Goal: Information Seeking & Learning: Learn about a topic

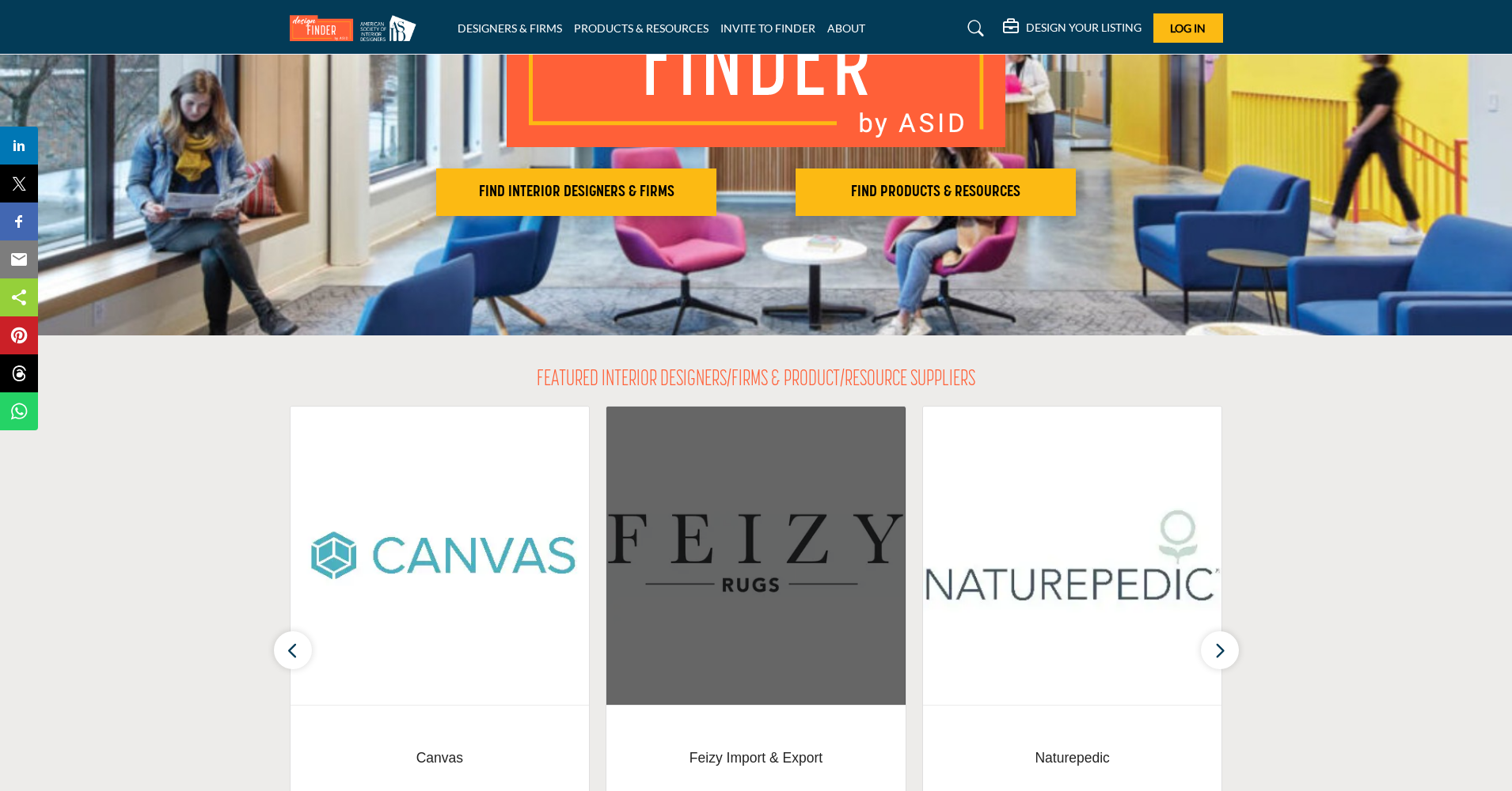
scroll to position [234, 0]
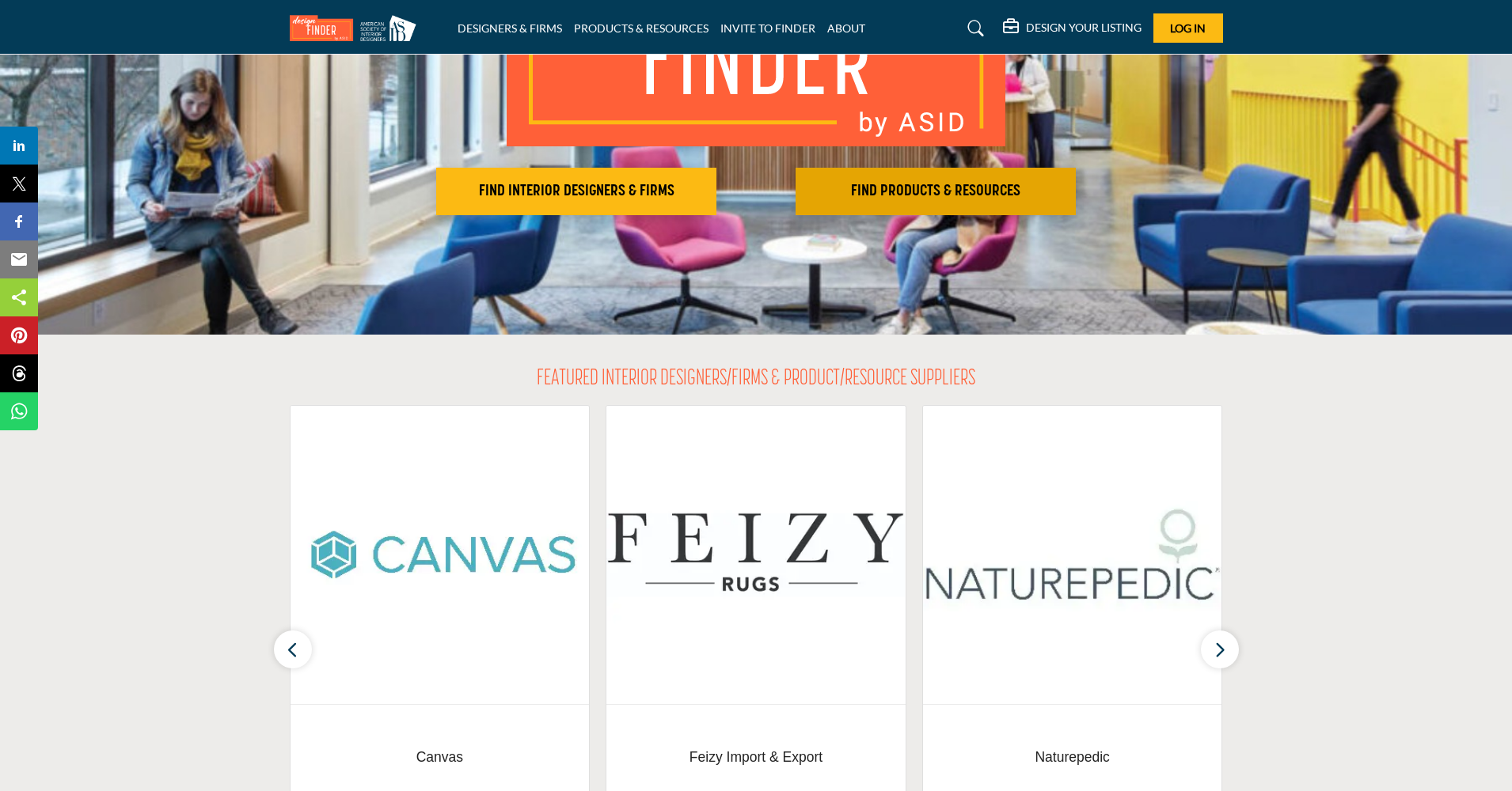
click at [909, 192] on h2 "FIND PRODUCTS & RESOURCES" at bounding box center [935, 191] width 270 height 19
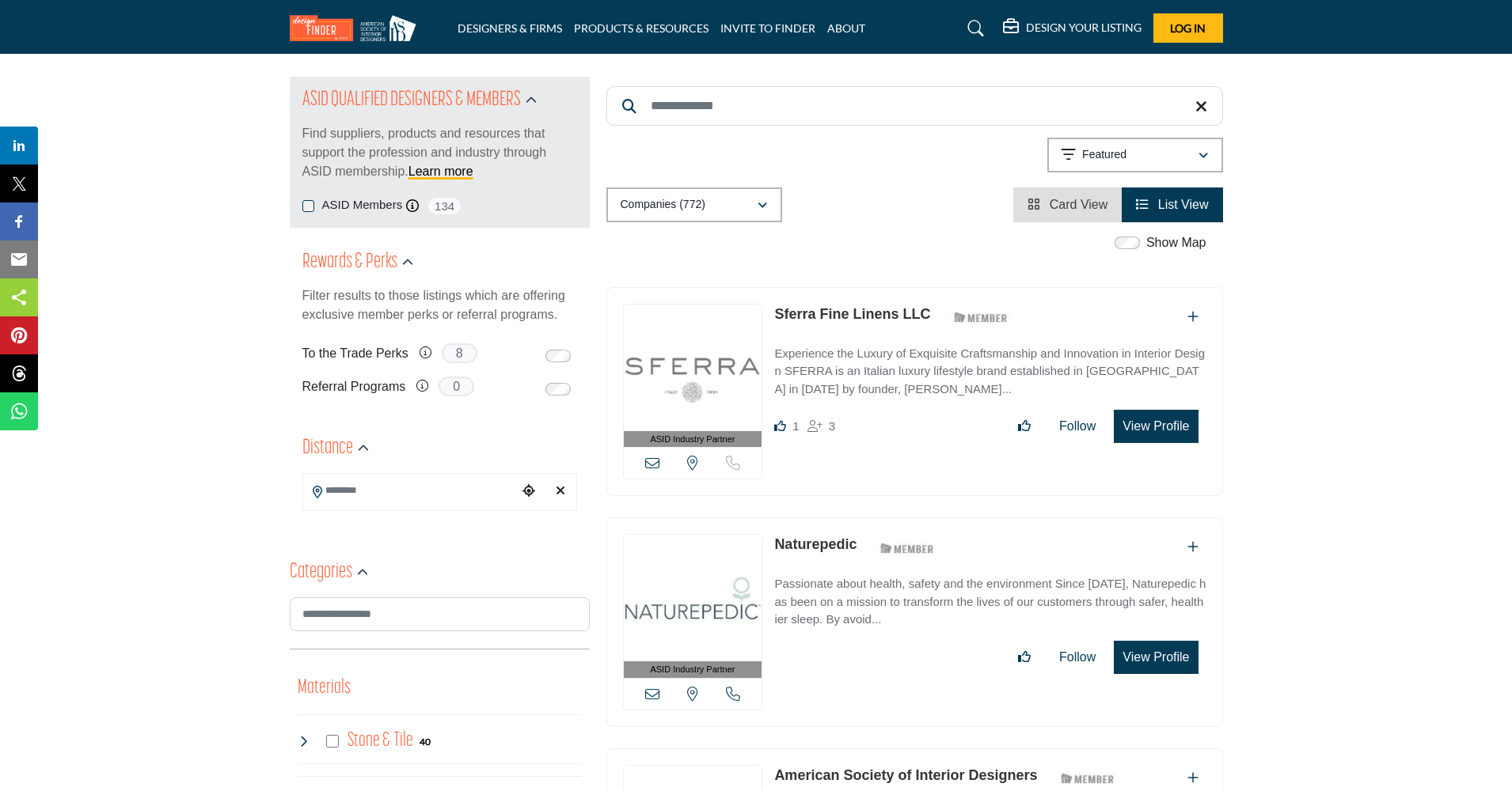
scroll to position [162, 0]
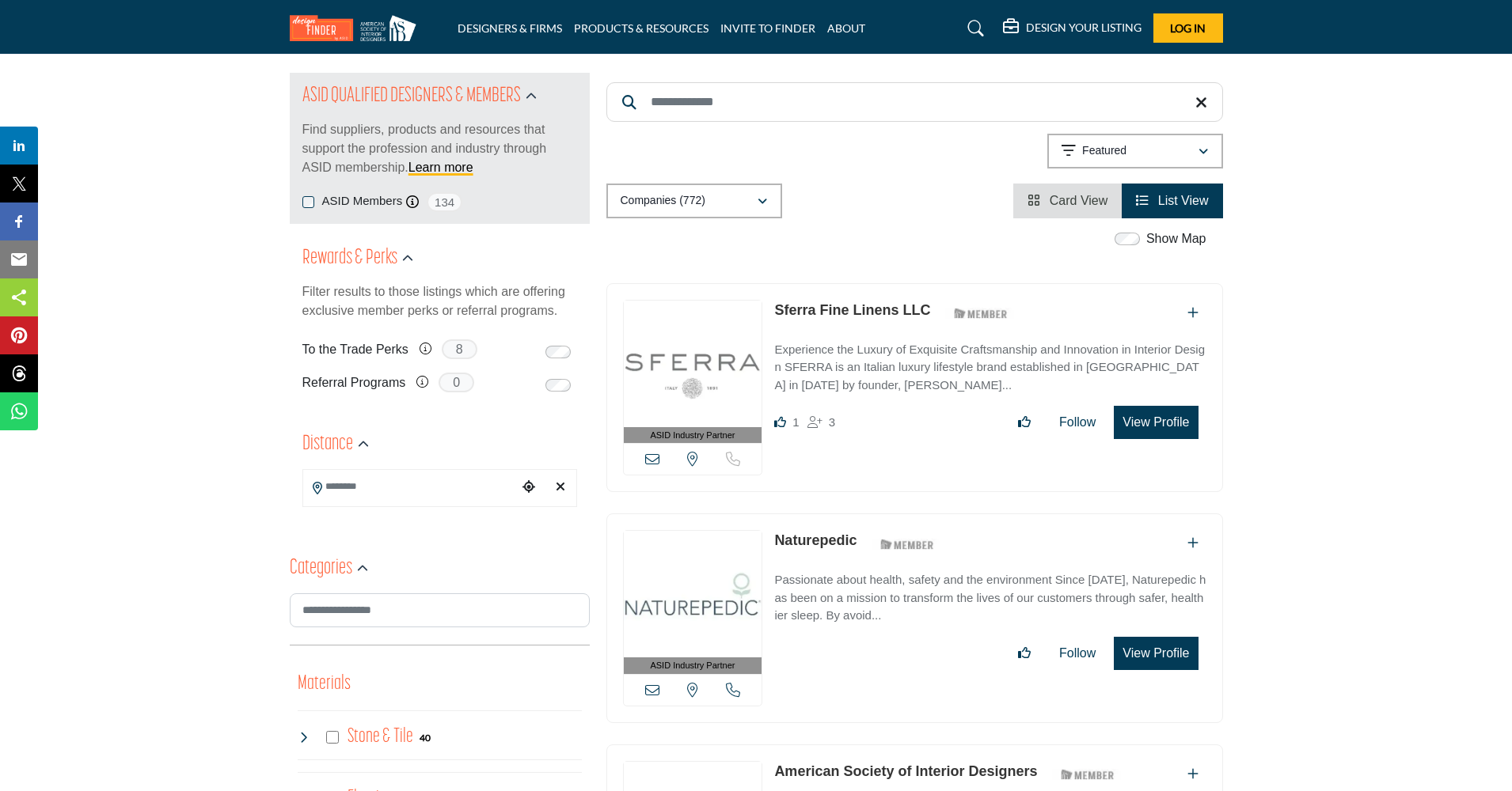
click at [1040, 200] on link "Card View" at bounding box center [1067, 200] width 80 height 14
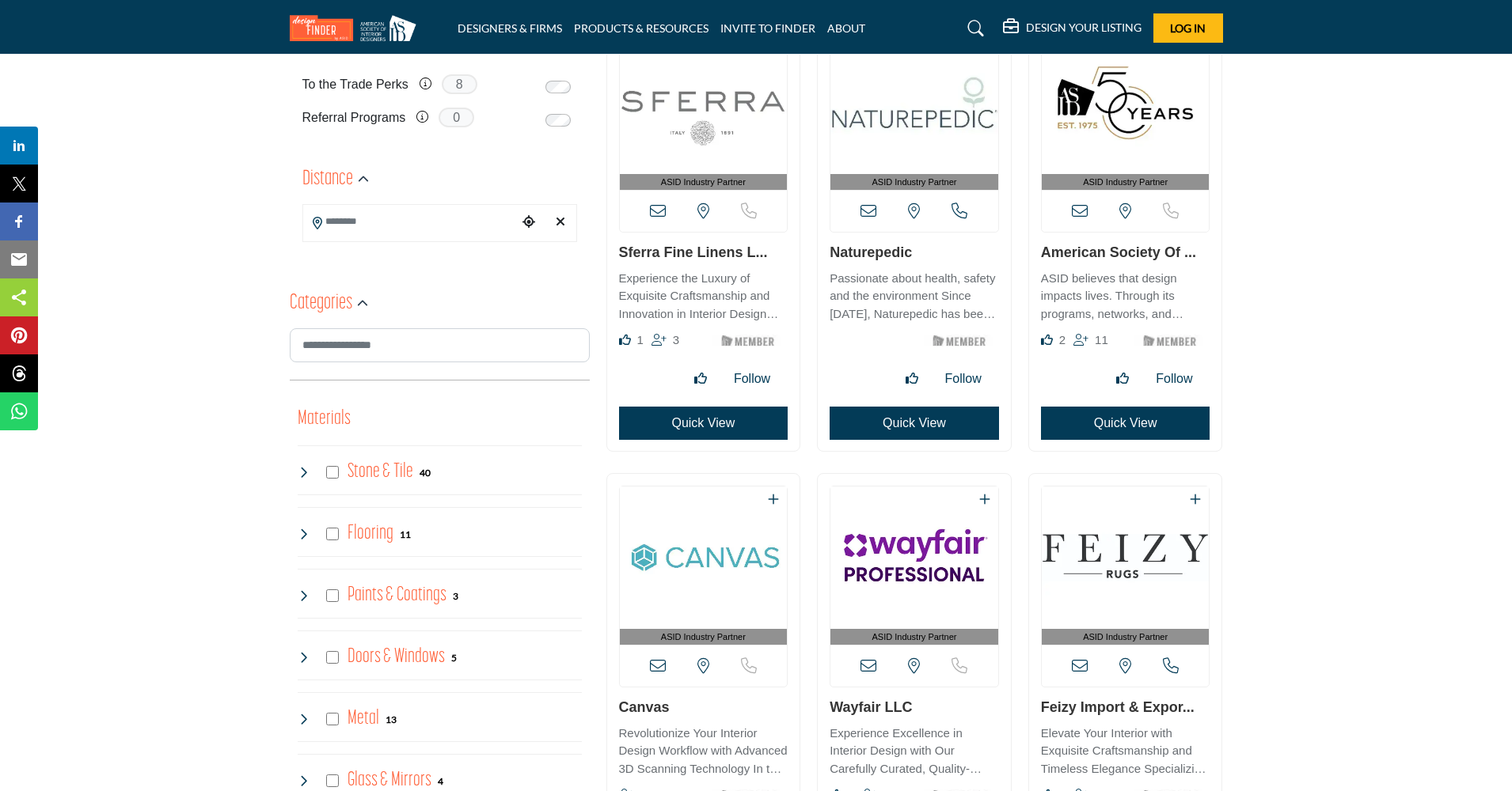
scroll to position [429, 0]
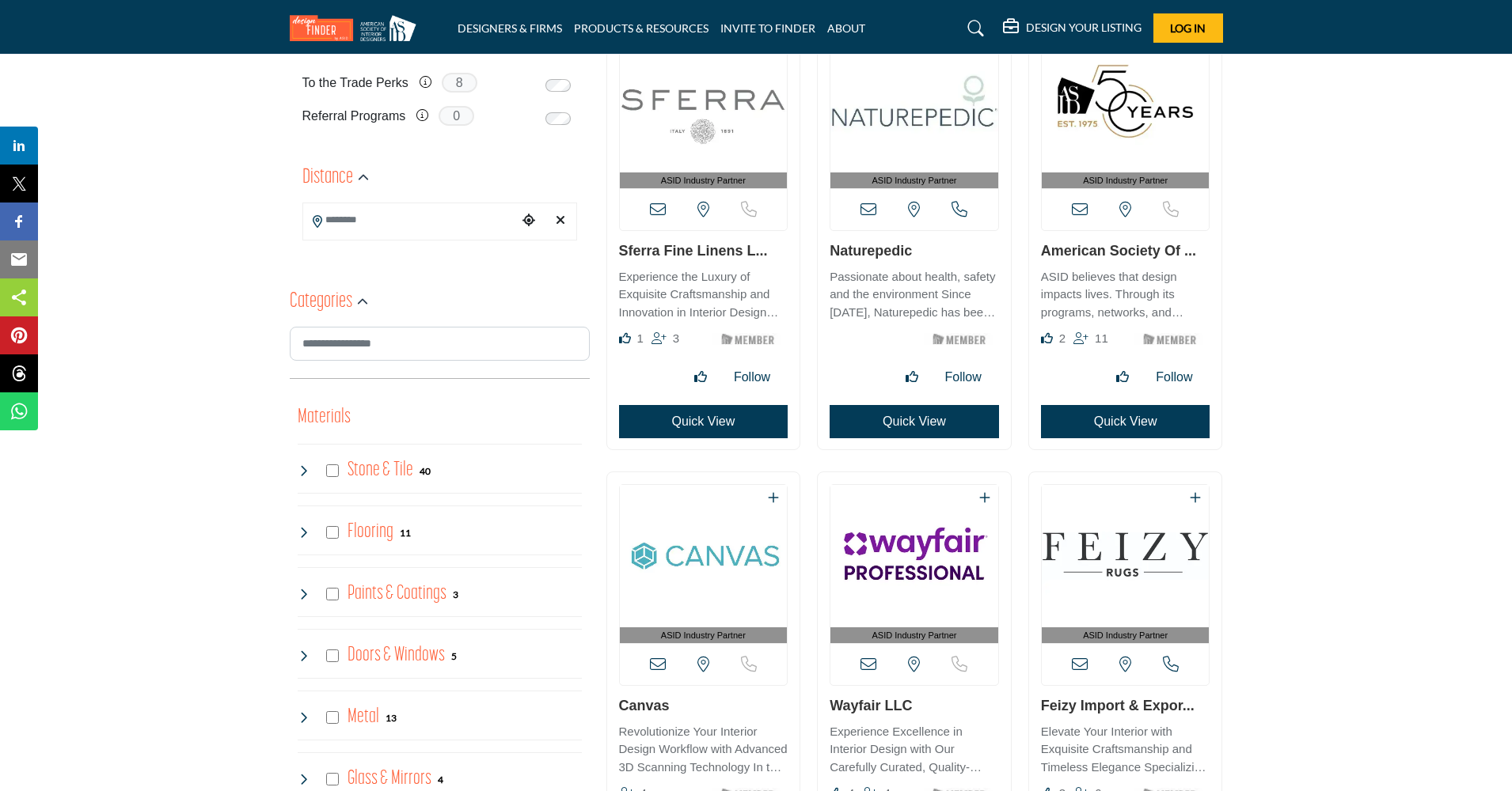
click at [523, 217] on icon "Choose your current location" at bounding box center [529, 220] width 13 height 13
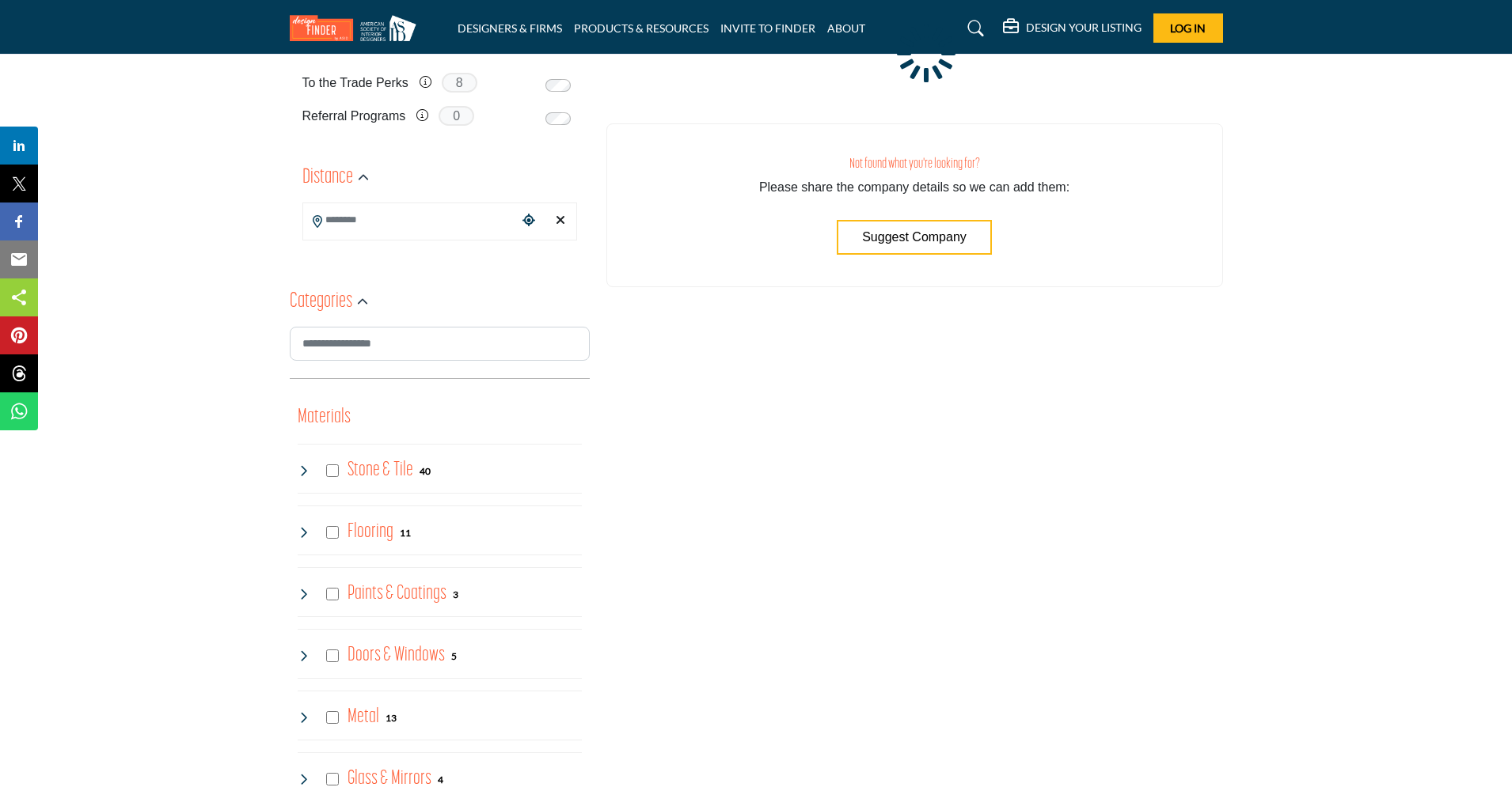
type input "**********"
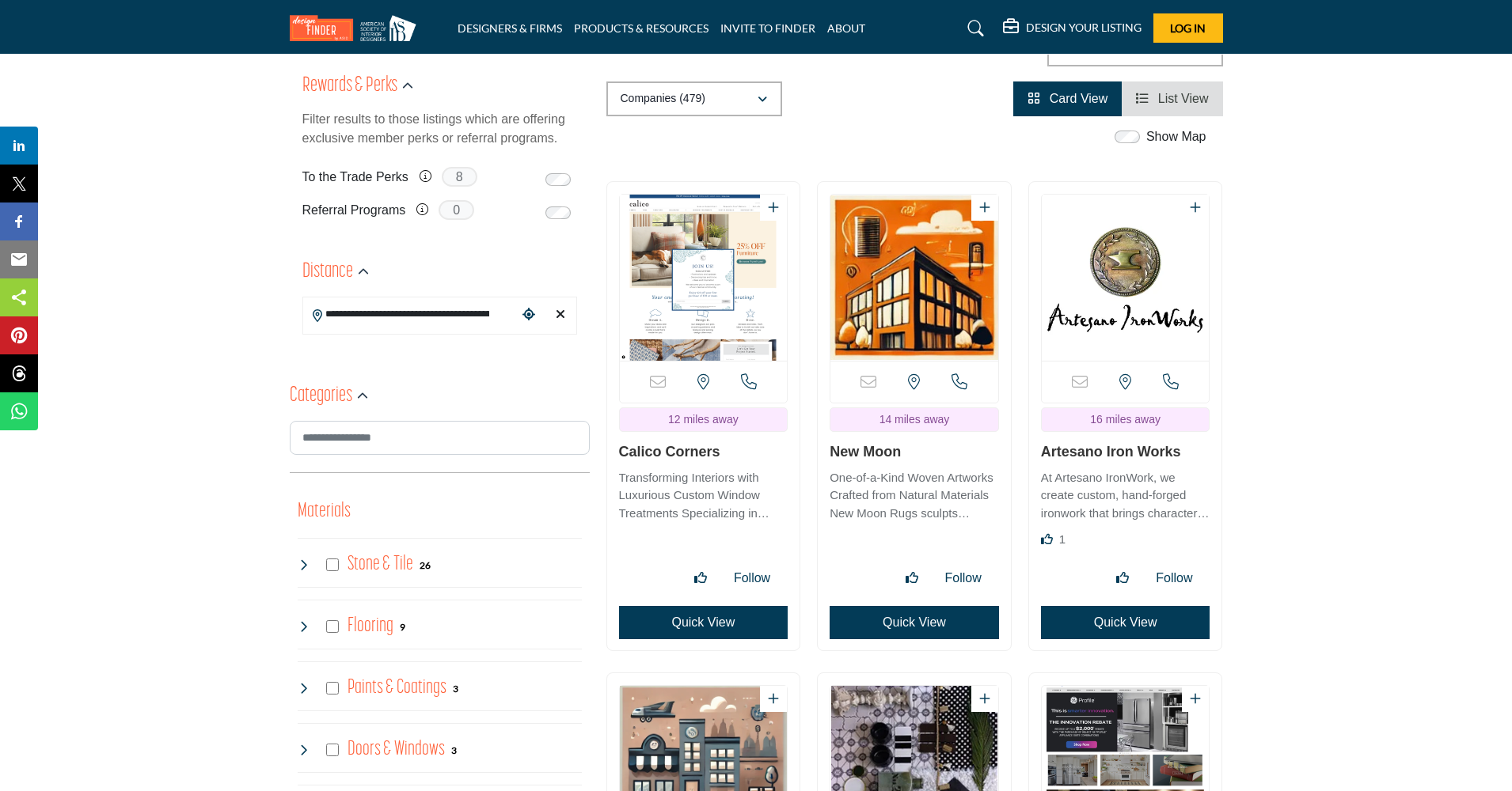
scroll to position [341, 0]
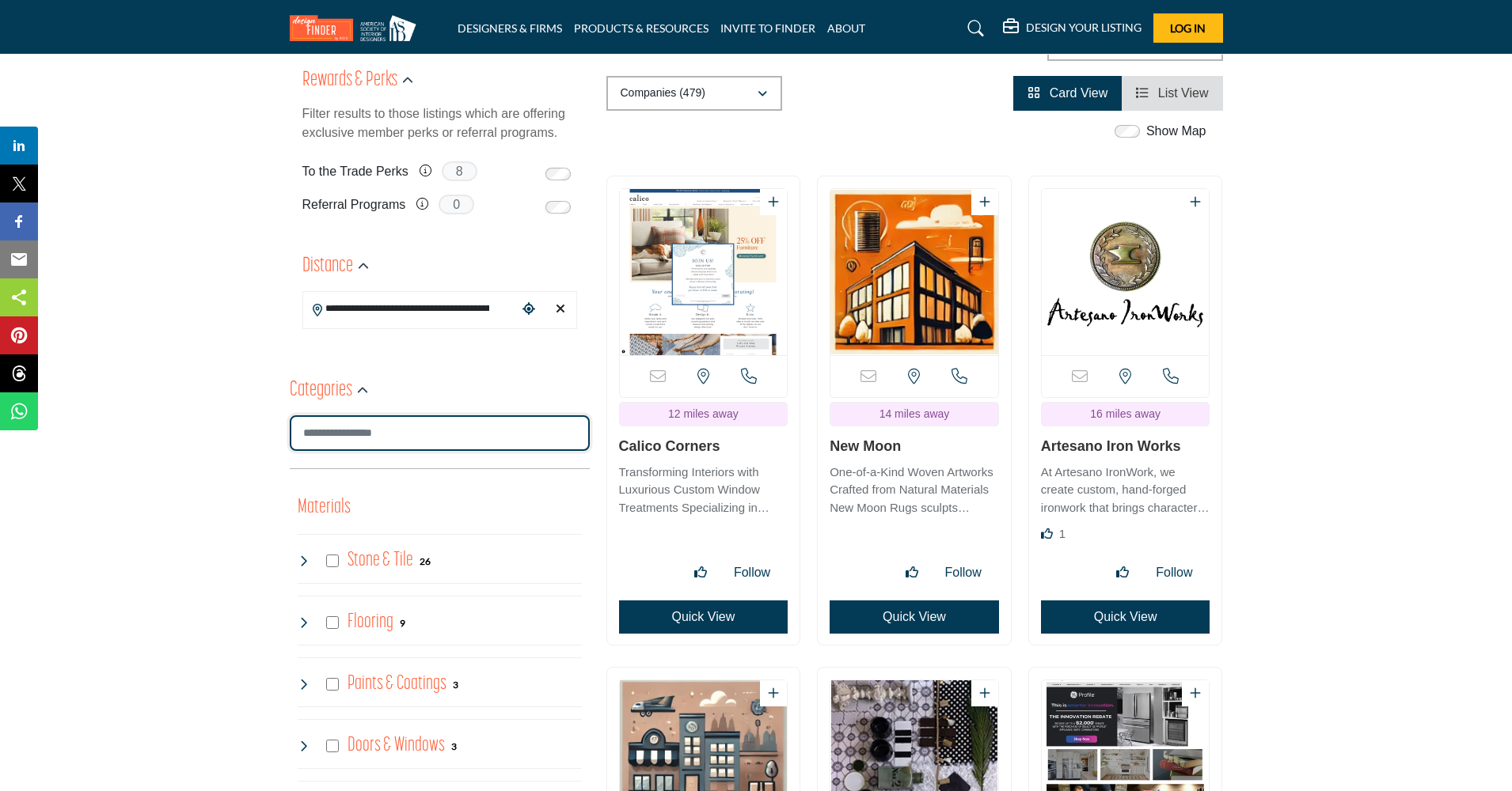
click at [478, 435] on input "Search Category" at bounding box center [439, 433] width 300 height 36
click at [368, 429] on input "Search Category" at bounding box center [439, 433] width 300 height 36
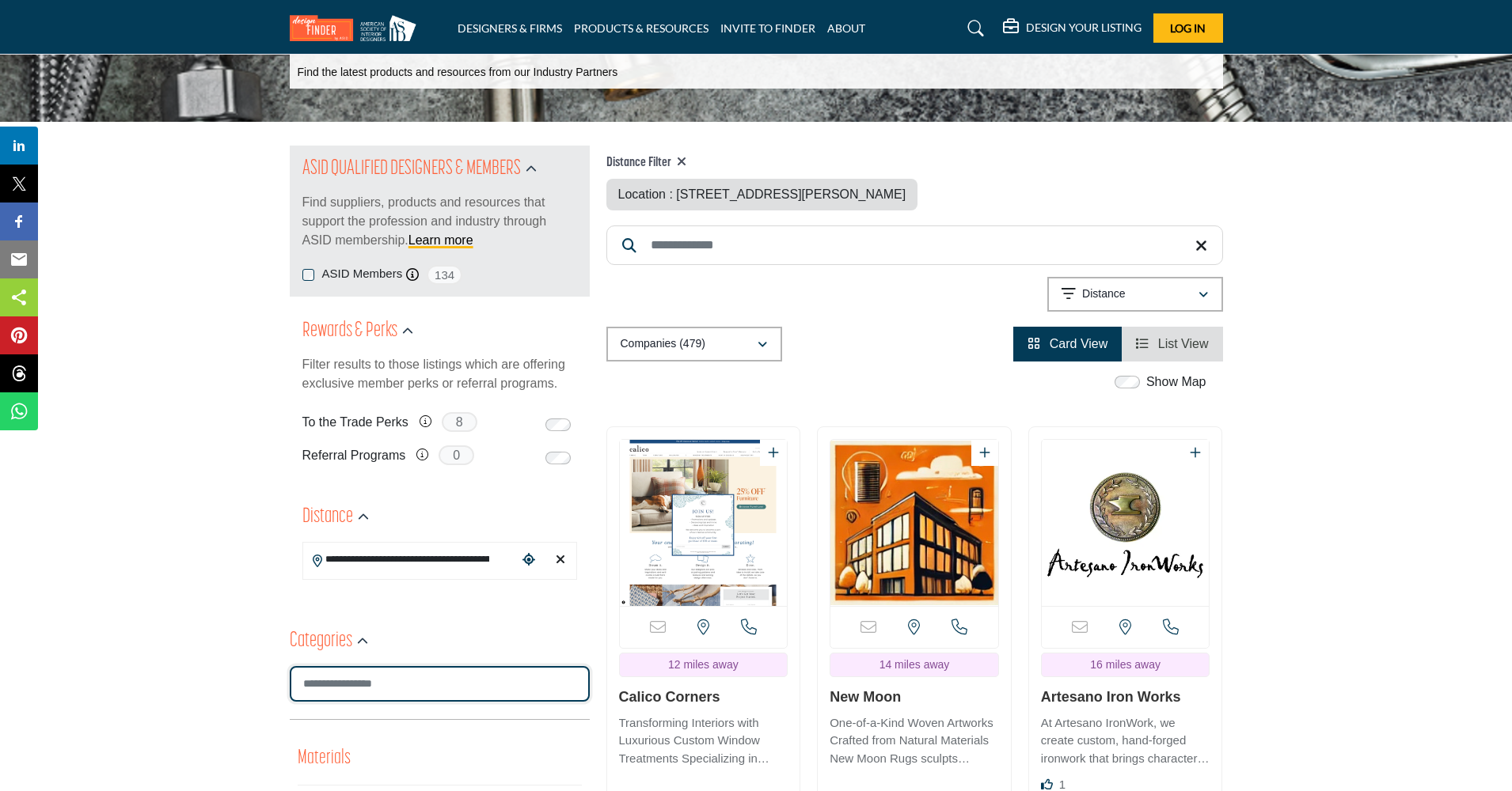
scroll to position [86, 0]
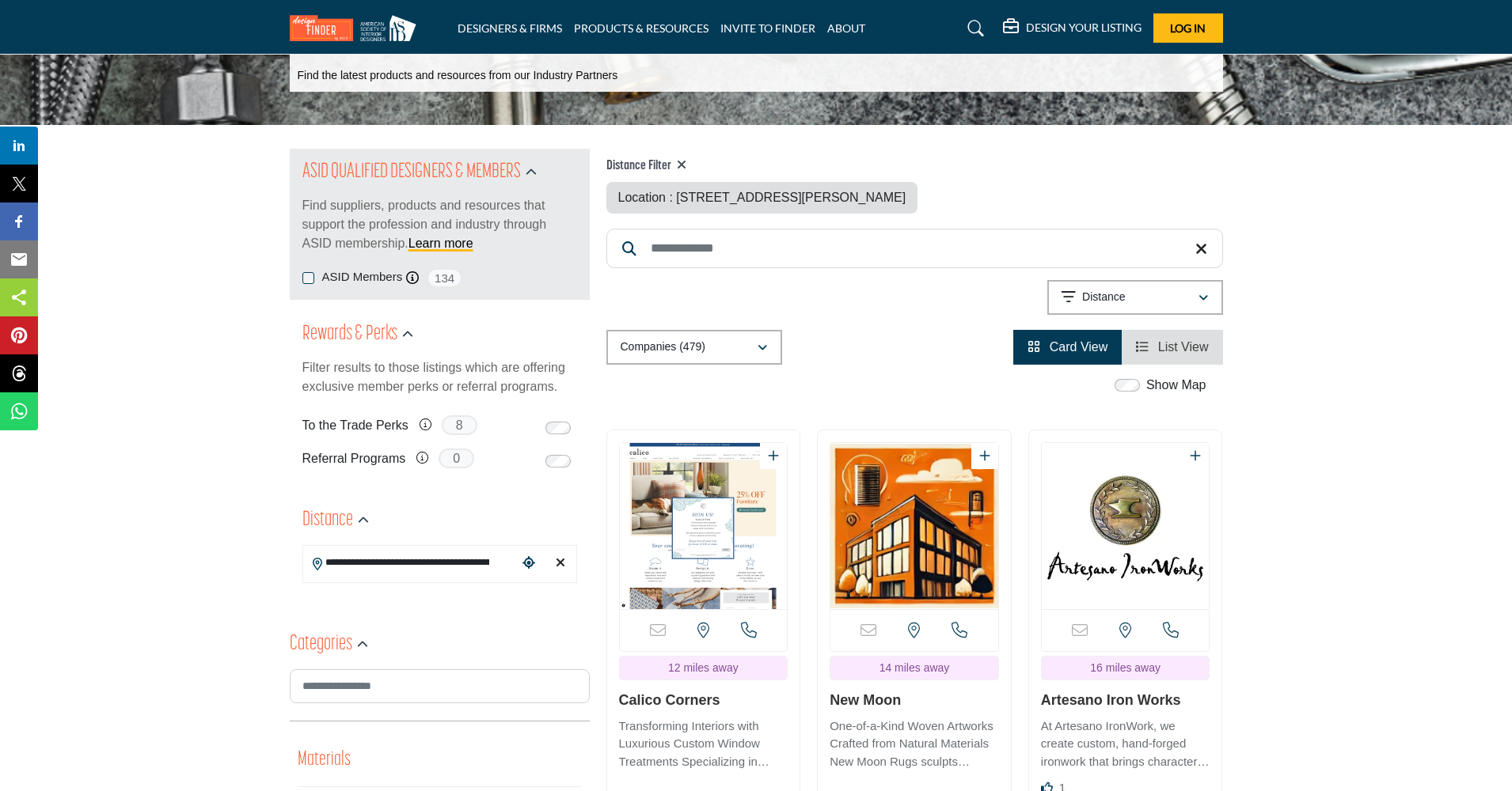
click at [1199, 296] on icon "button" at bounding box center [1203, 298] width 10 height 11
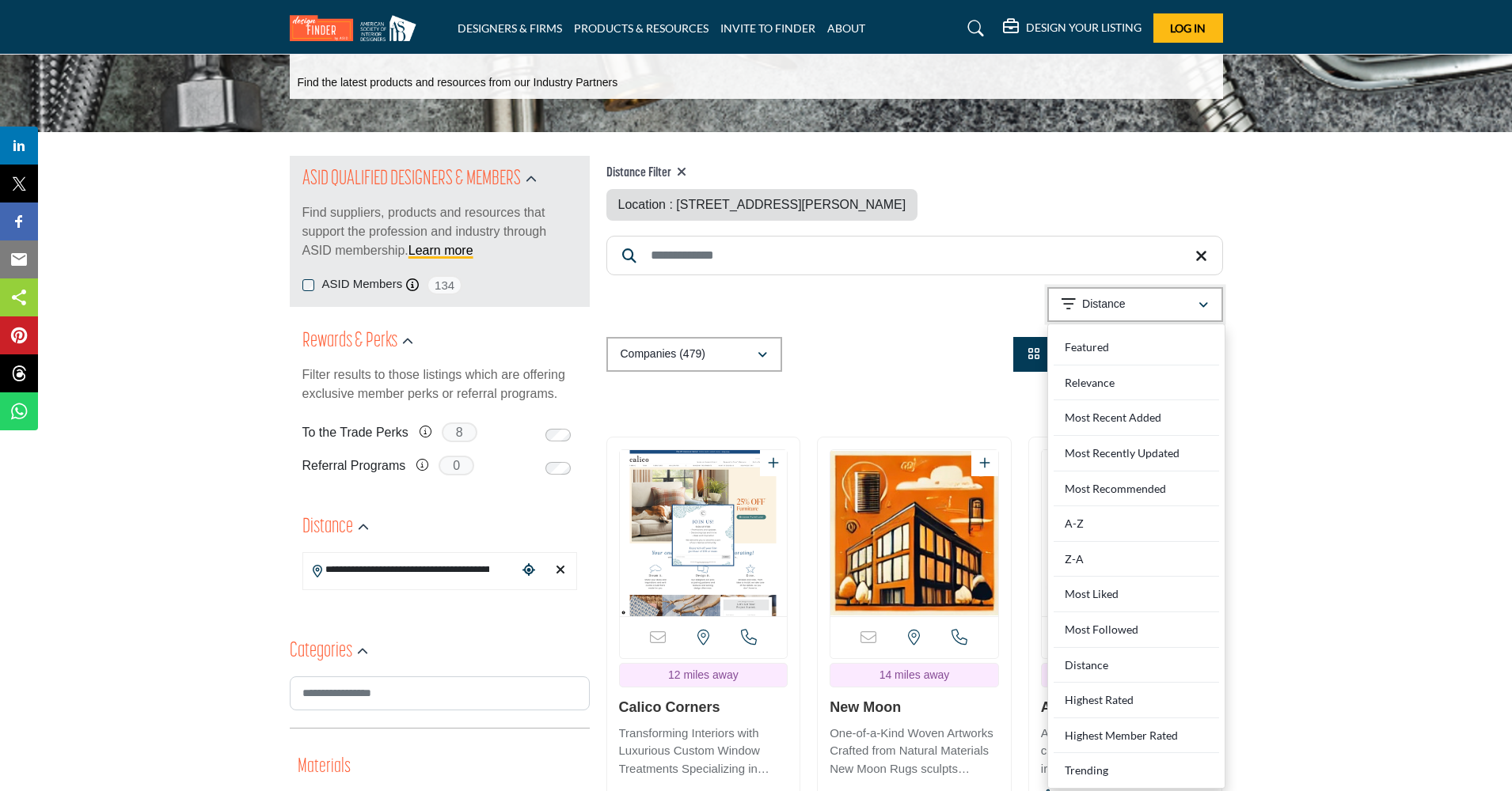
scroll to position [77, 0]
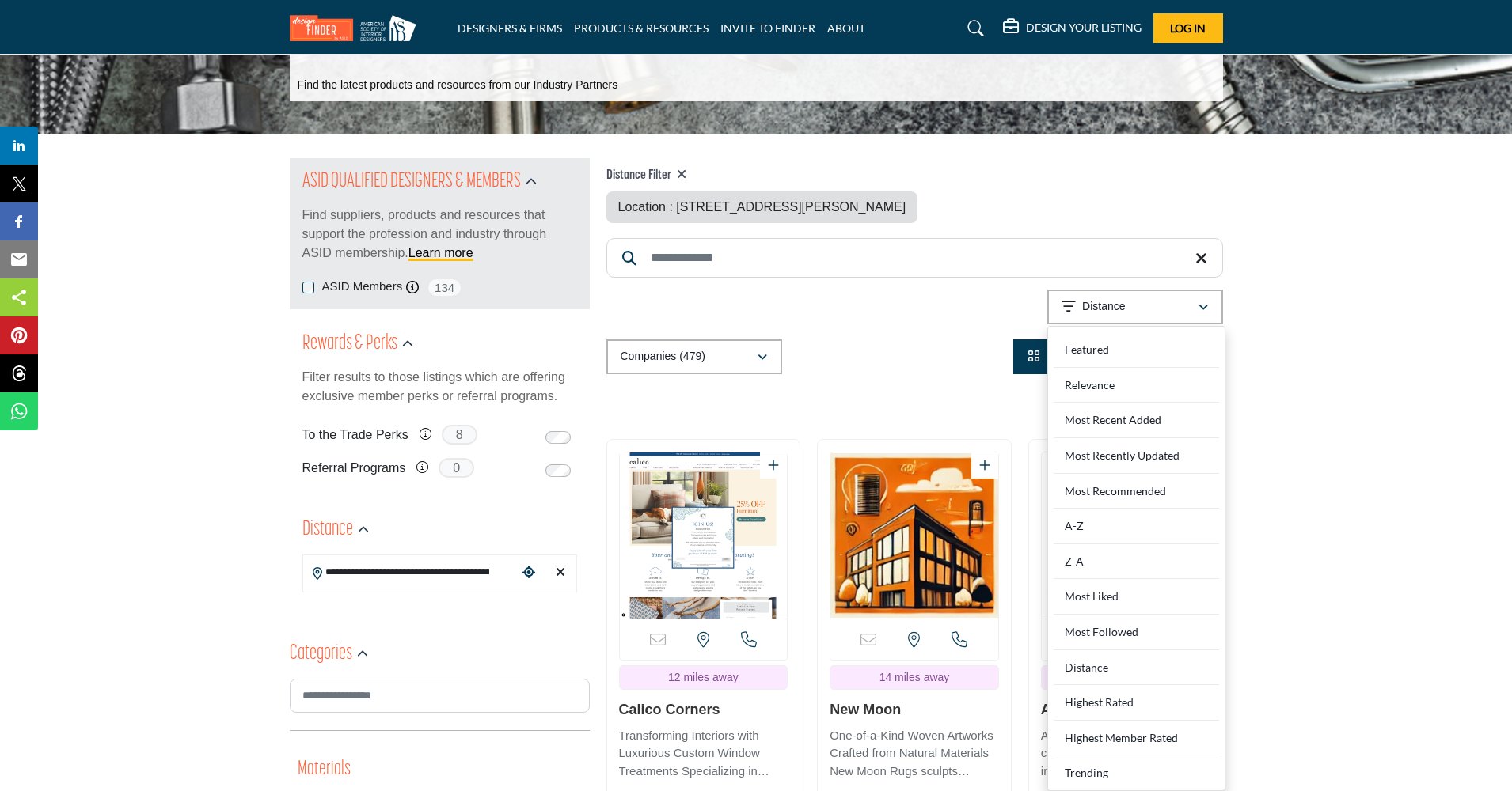
click at [932, 348] on div "Companies (479) All (588) Companies (479) Products (109) Projects (0)" at bounding box center [915, 357] width 616 height 35
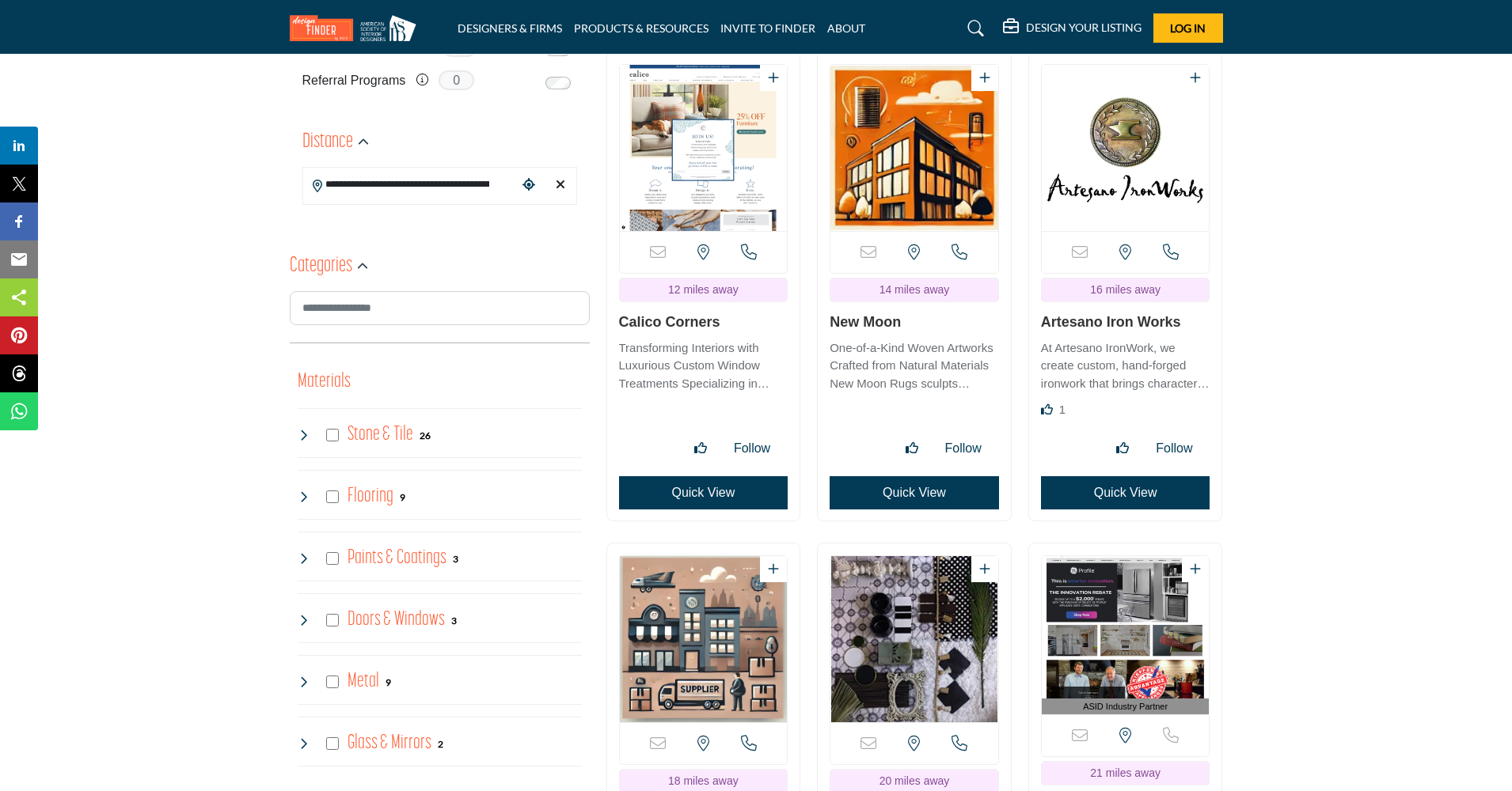
scroll to position [465, 0]
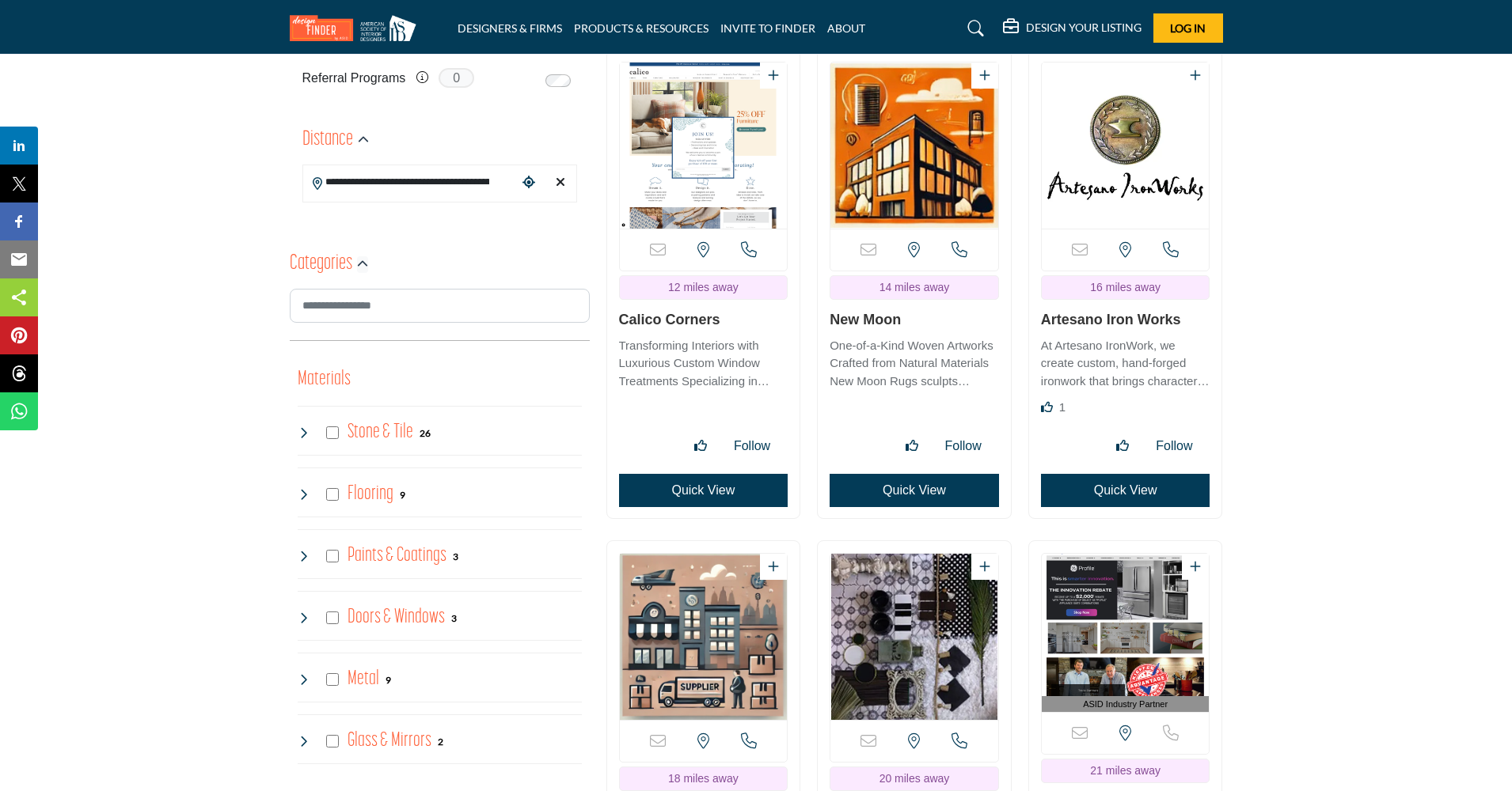
click at [358, 262] on icon "button" at bounding box center [362, 264] width 11 height 11
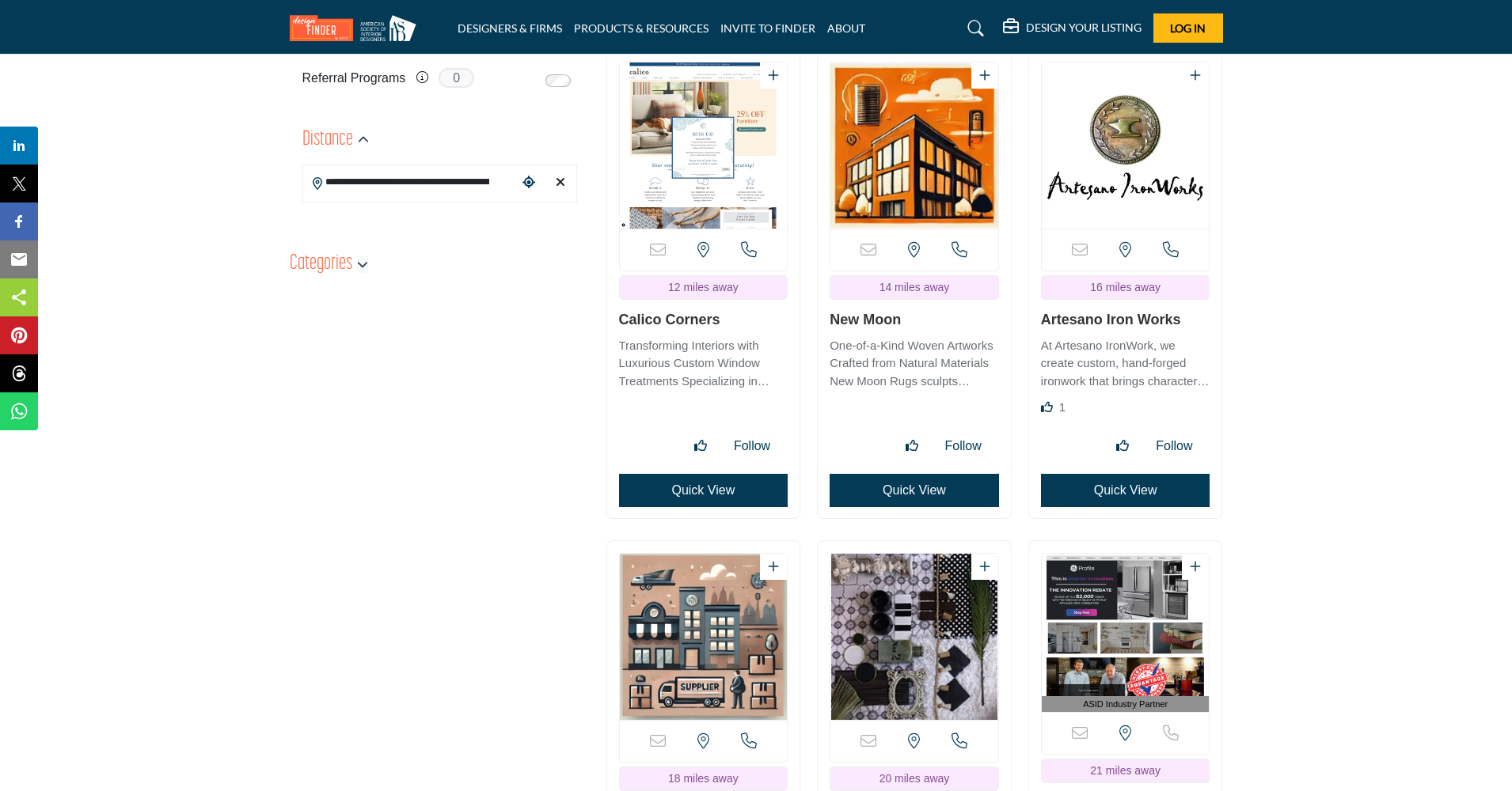
scroll to position [468, 0]
click at [363, 261] on icon "button" at bounding box center [362, 263] width 11 height 11
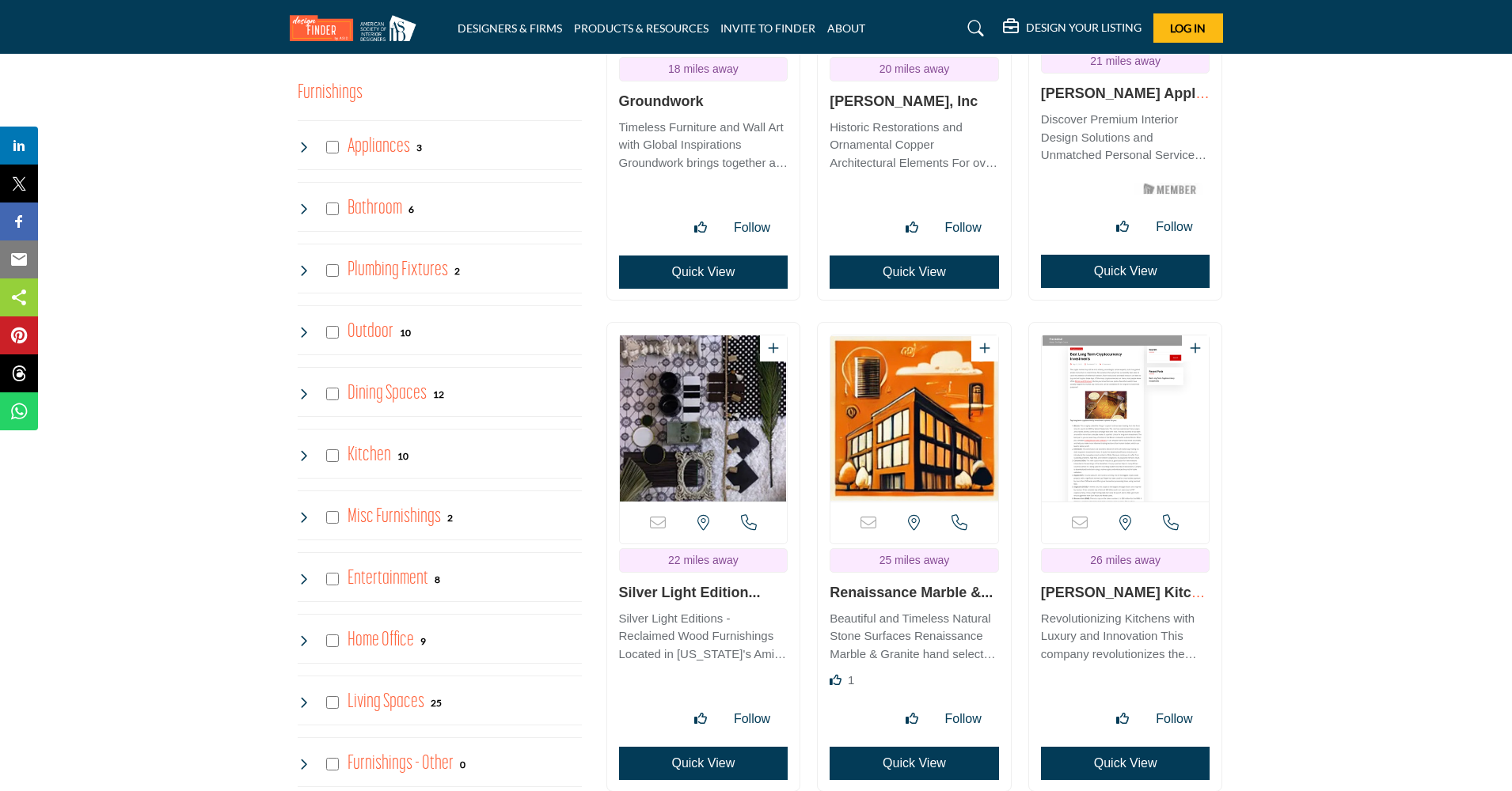
scroll to position [1178, 0]
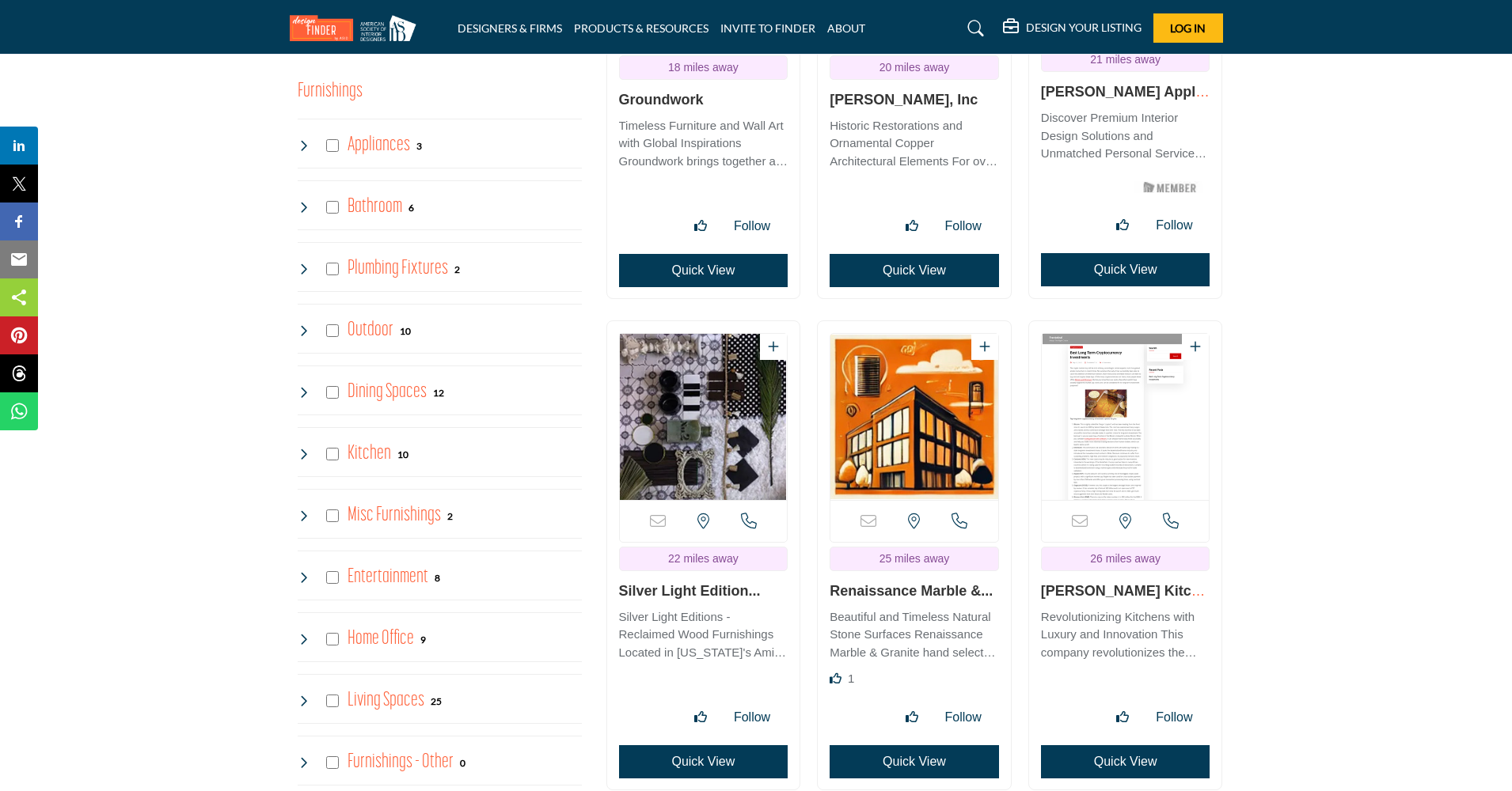
click at [377, 449] on h4 "Kitchen" at bounding box center [369, 453] width 43 height 28
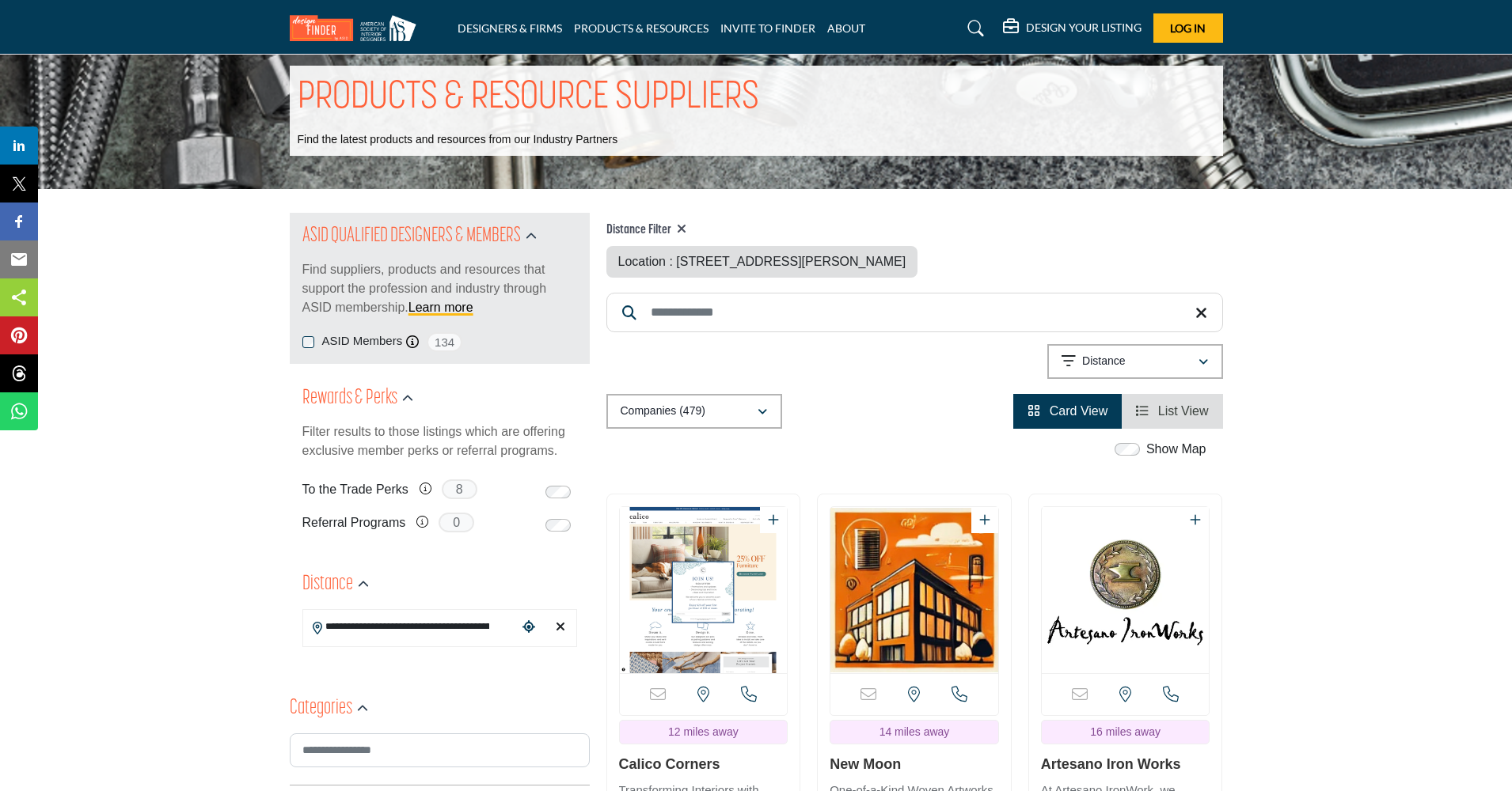
scroll to position [23, 0]
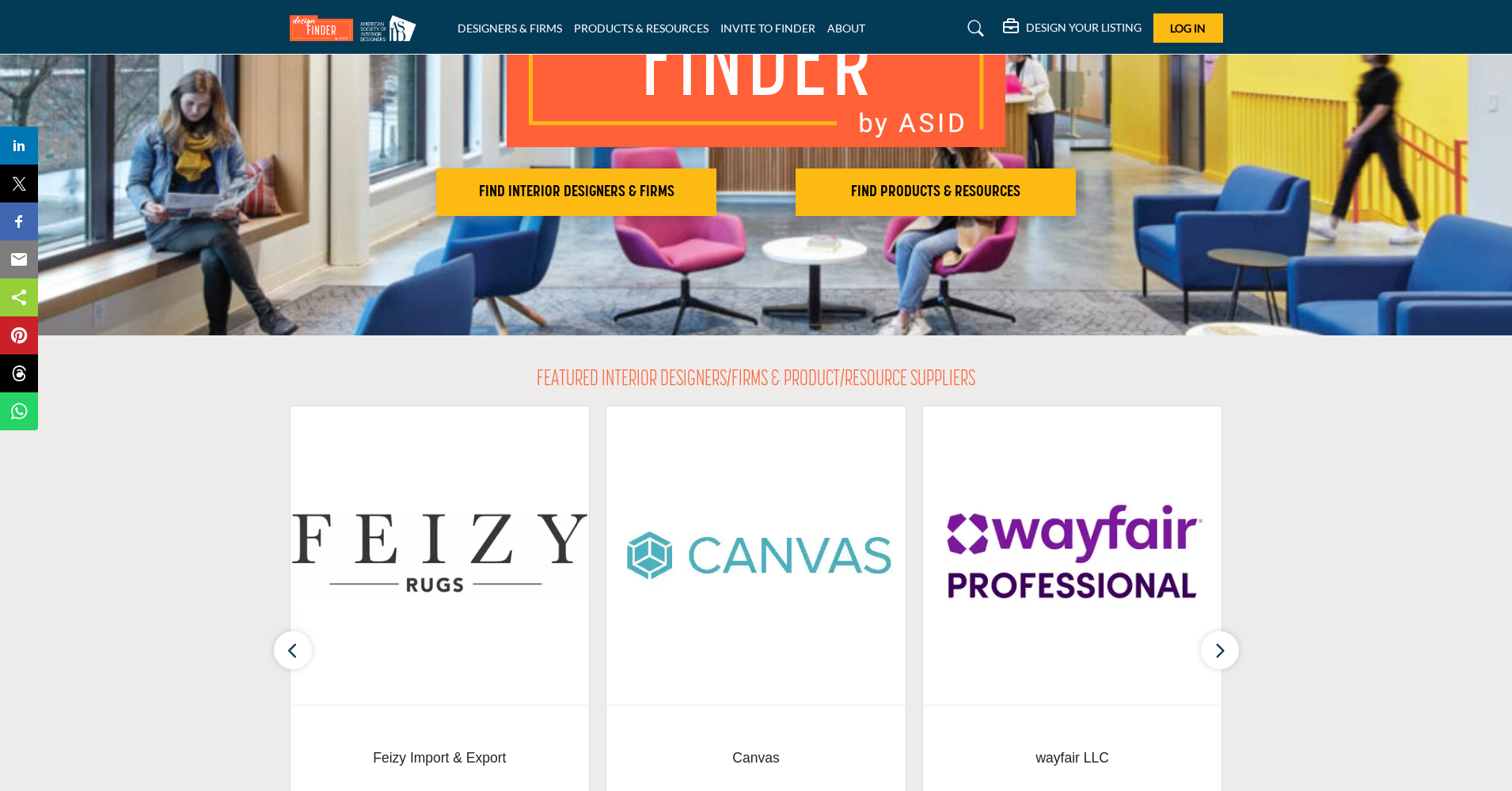
scroll to position [201, 0]
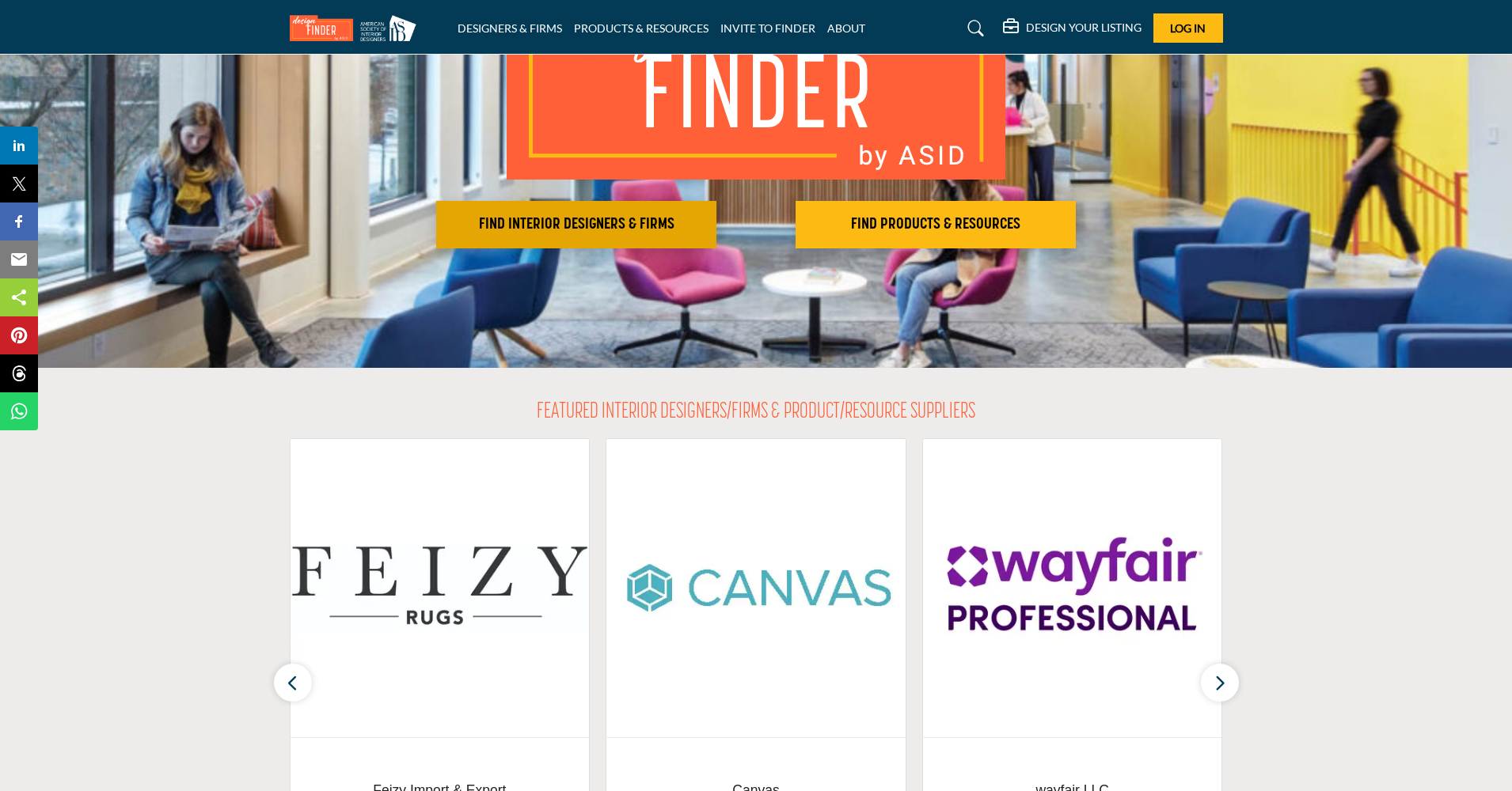
click at [643, 218] on h2 "FIND INTERIOR DESIGNERS & FIRMS" at bounding box center [576, 224] width 270 height 19
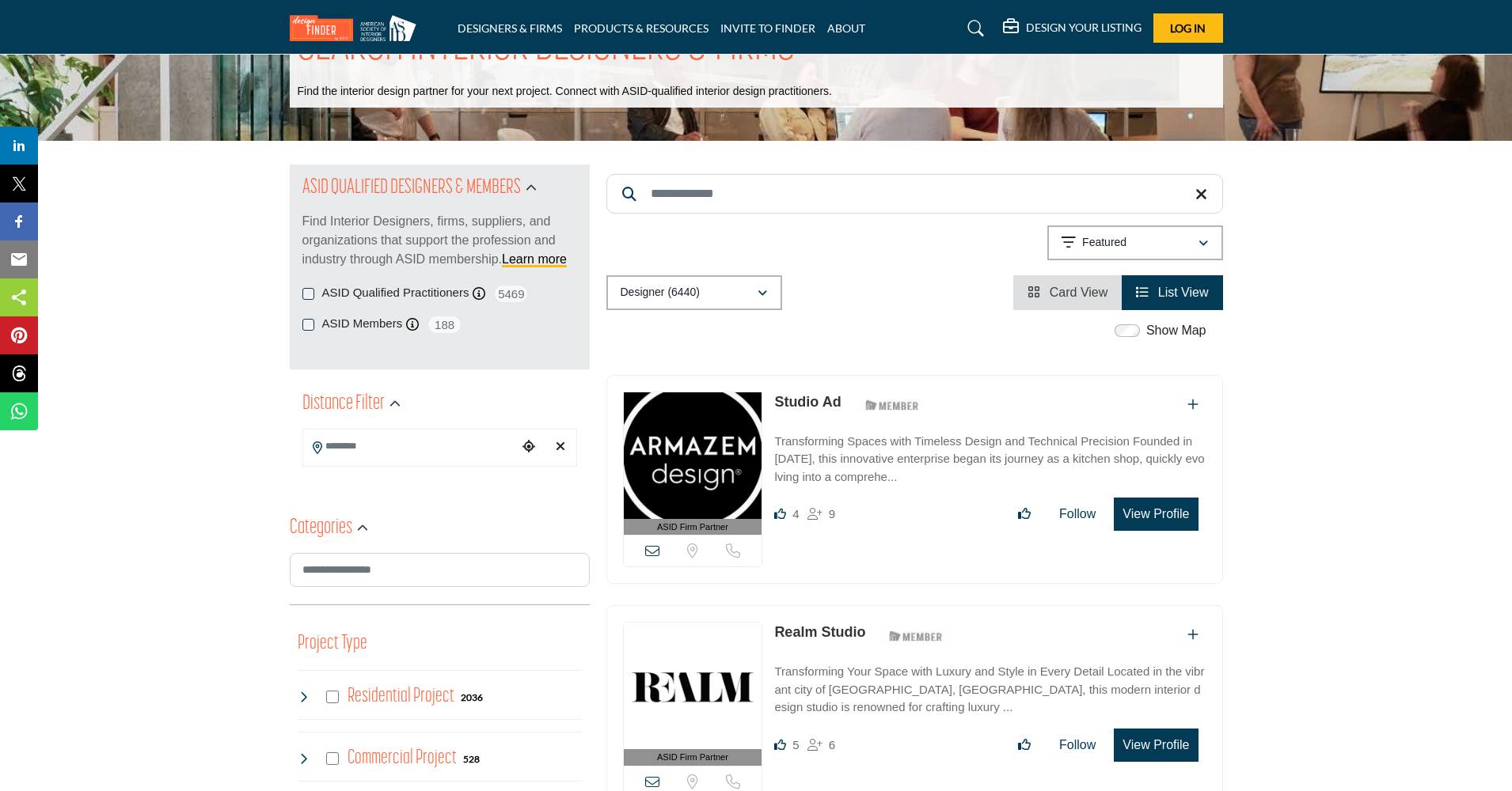
scroll to position [103, 0]
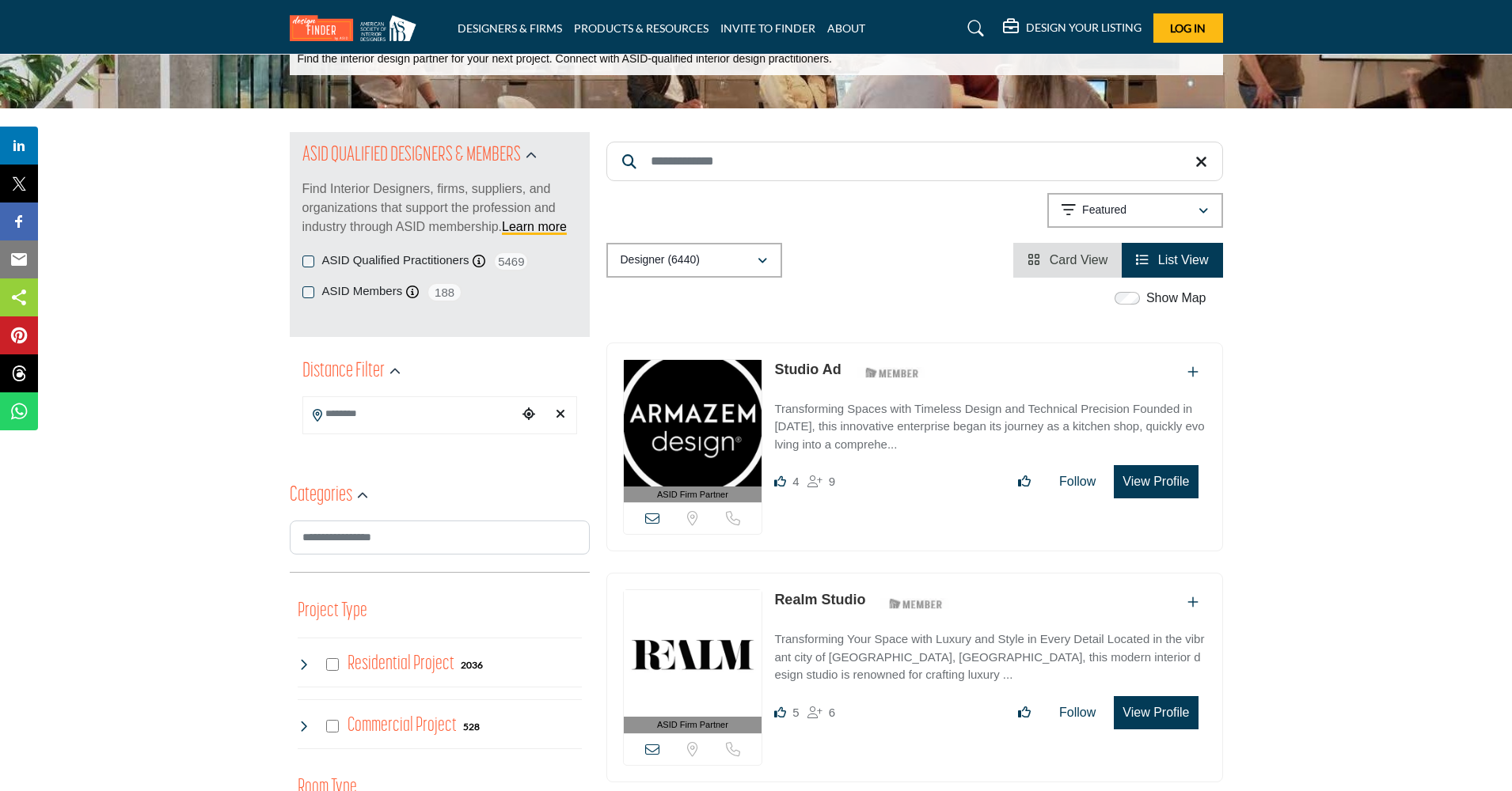
click at [525, 413] on icon "Choose your current location" at bounding box center [529, 414] width 13 height 13
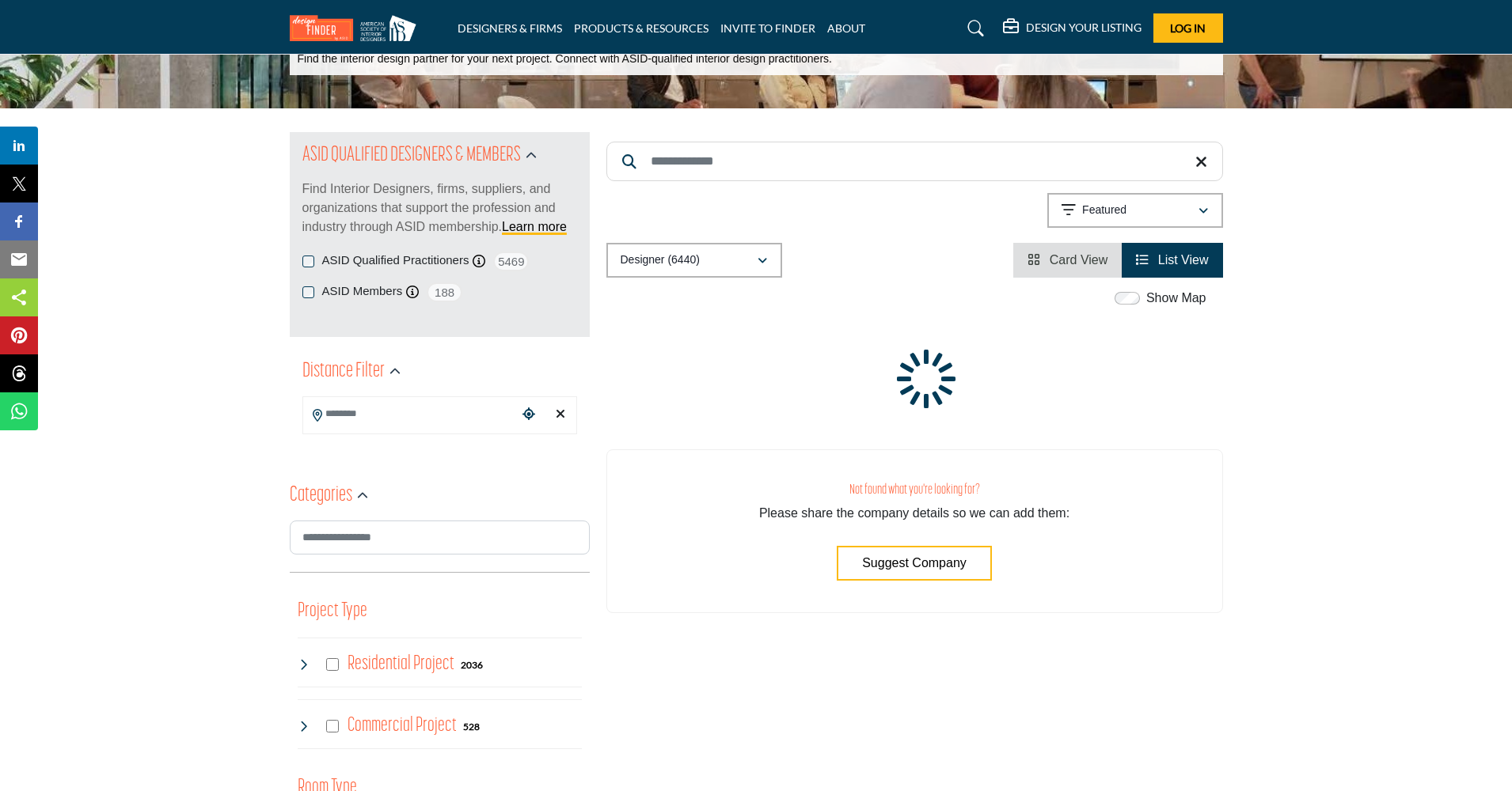
type input "**********"
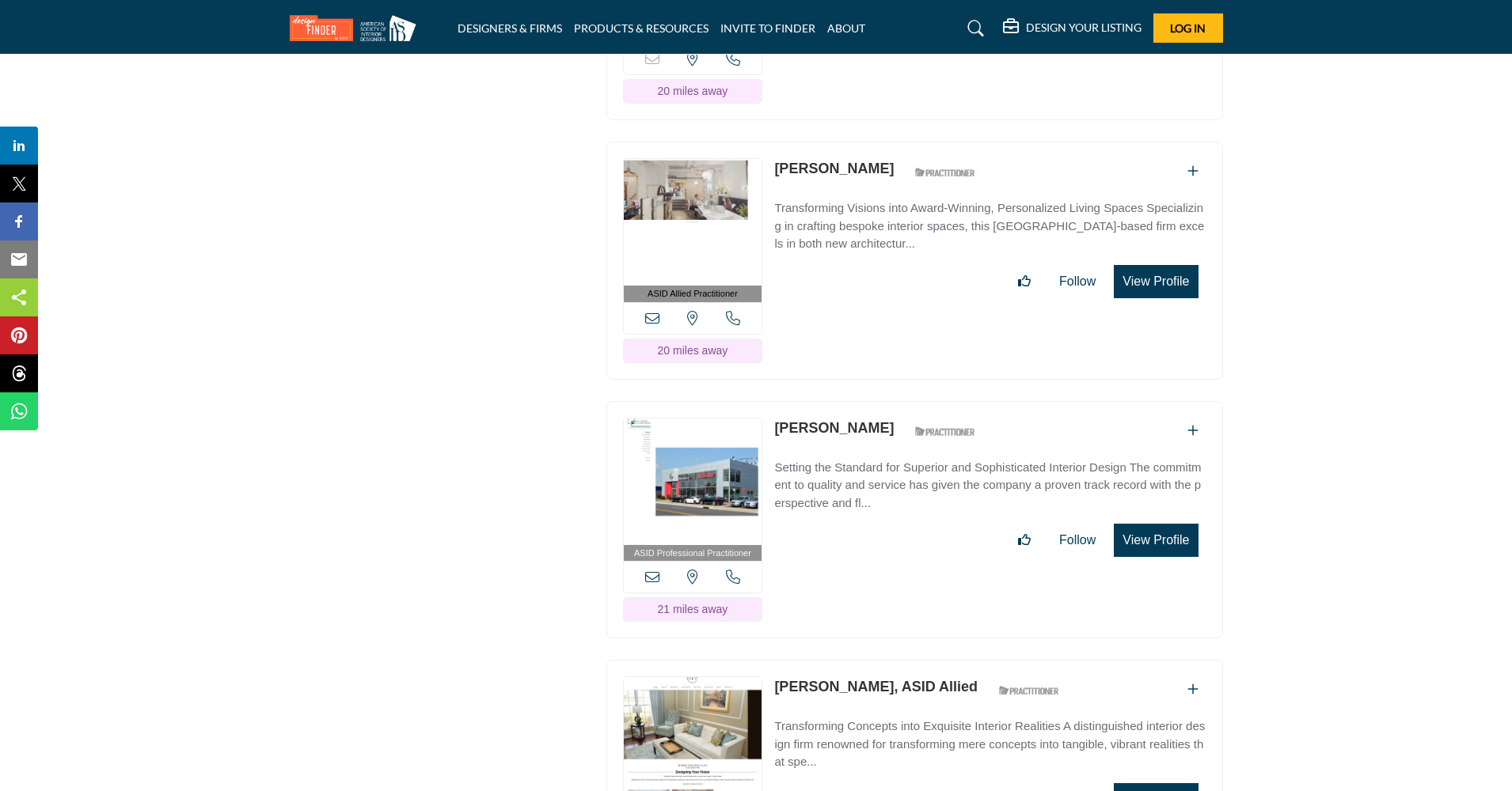
scroll to position [13024, 0]
